Goal: Task Accomplishment & Management: Manage account settings

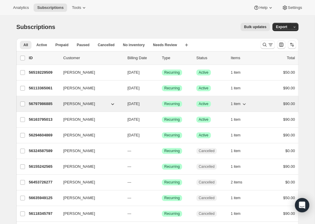
click at [44, 106] on p "56797986885" at bounding box center [44, 104] width 30 height 6
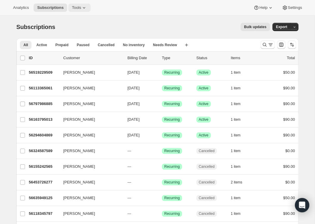
click at [87, 8] on icon at bounding box center [84, 8] width 6 height 6
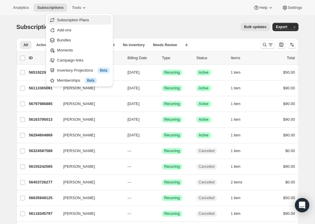
click at [82, 20] on span "Subscription Plans" at bounding box center [73, 20] width 32 height 4
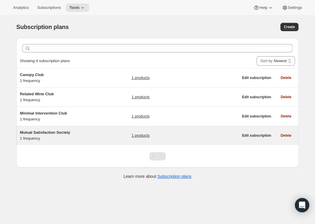
click at [41, 133] on span "Mutual Satisfaction Society" at bounding box center [45, 132] width 50 height 4
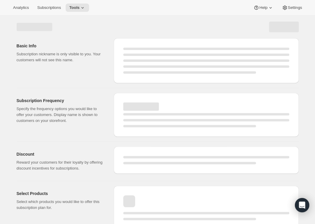
select select "WEEK"
select select "MONTH"
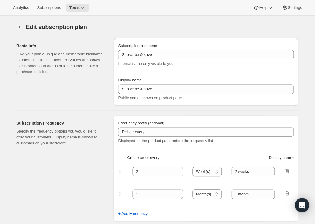
type input "Mutual Satisfaction Society"
type input "Shipped every"
type input "1"
select select "MONTH"
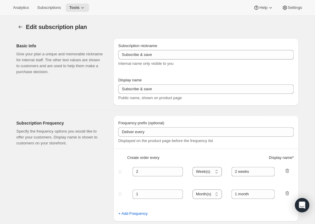
type input "month on the 15th."
type input "Get 50% Off Your First Month - Through [DATE]"
checkbox input "true"
select select "MONTHDAY"
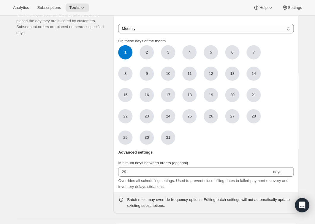
scroll to position [504, 0]
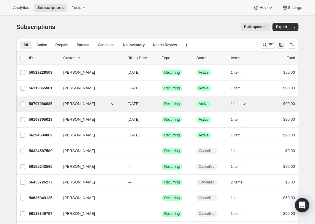
click at [46, 105] on p "56797986885" at bounding box center [44, 104] width 30 height 6
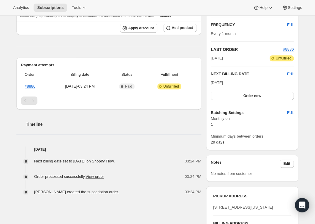
scroll to position [120, 0]
